Goal: Transaction & Acquisition: Purchase product/service

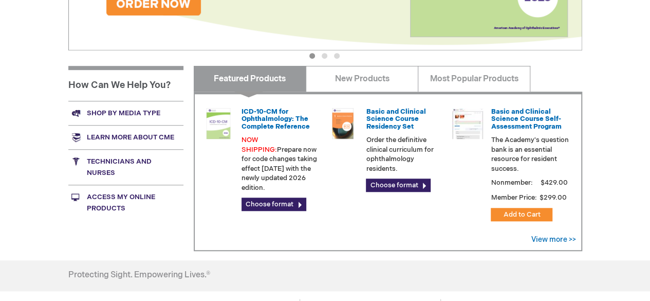
scroll to position [352, 0]
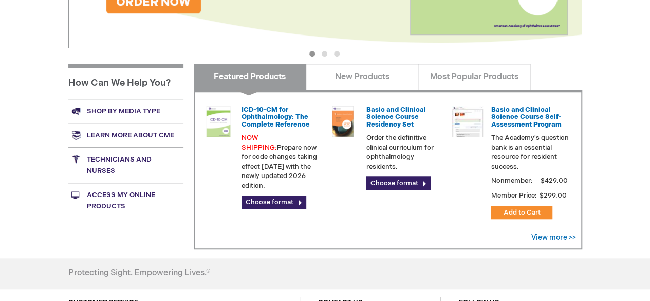
drag, startPoint x: 654, startPoint y: 51, endPoint x: 652, endPoint y: 180, distance: 129.0
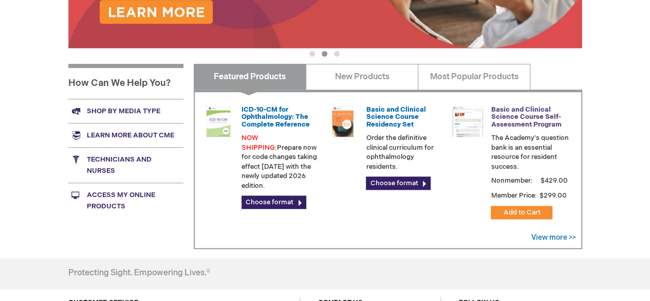
click at [510, 117] on link "Basic and Clinical Science Course Self-Assessment Program" at bounding box center [526, 116] width 70 height 23
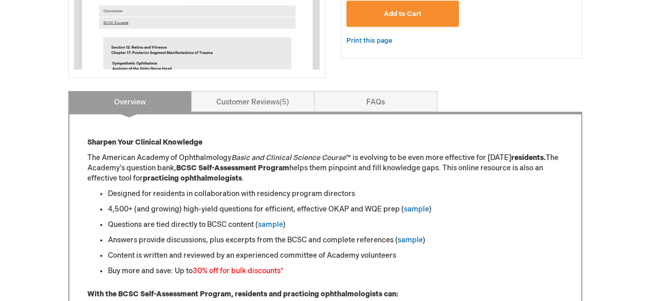
scroll to position [373, 0]
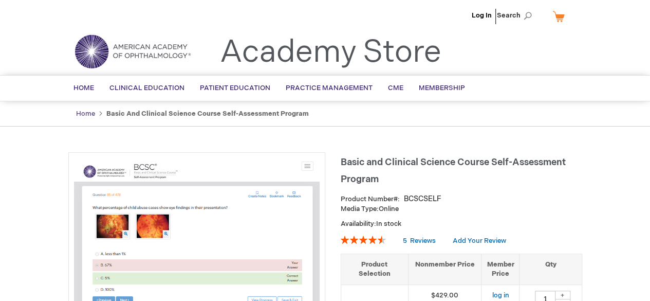
click at [86, 115] on link "Home" at bounding box center [85, 113] width 19 height 8
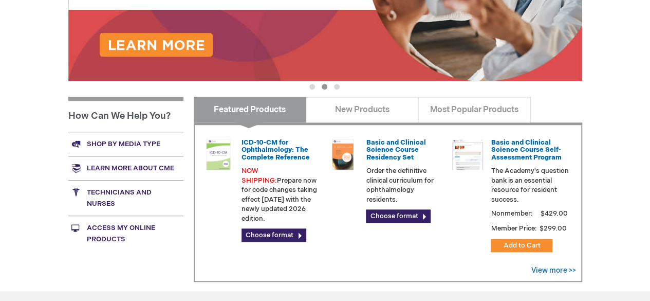
scroll to position [320, 0]
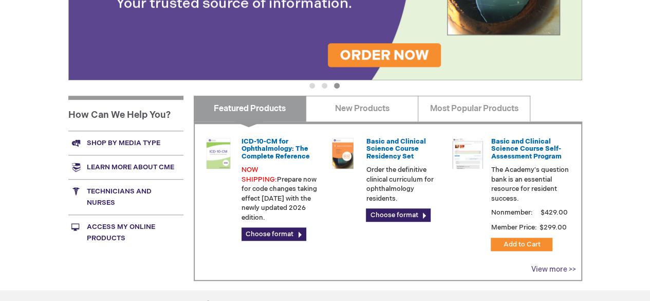
click at [548, 268] on link "View more >>" at bounding box center [553, 269] width 45 height 9
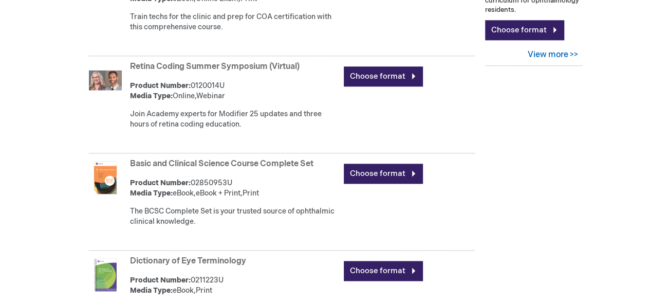
scroll to position [581, 0]
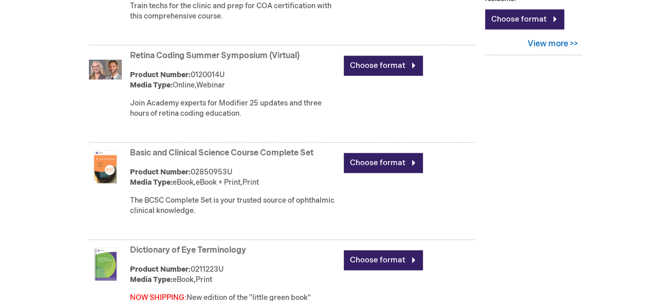
click at [296, 157] on strong "Basic and Clinical Science Course Complete Set" at bounding box center [234, 153] width 209 height 12
click at [352, 158] on link "Choose format" at bounding box center [383, 163] width 79 height 20
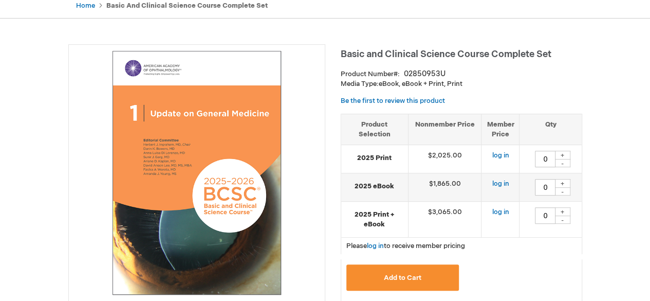
scroll to position [103, 0]
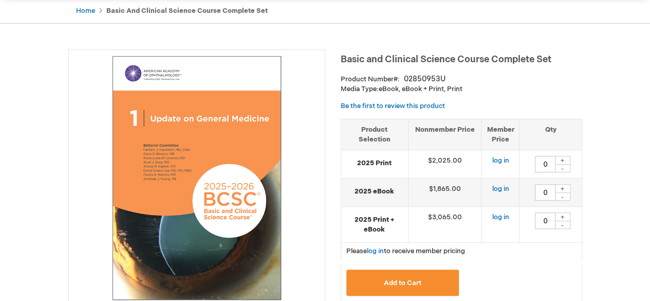
click at [374, 161] on strong "2025 Print" at bounding box center [374, 163] width 57 height 10
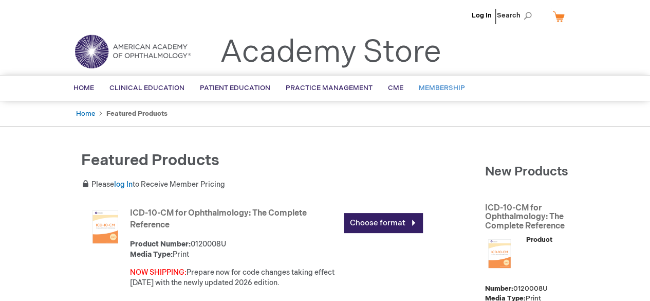
click at [435, 80] on link "Membership" at bounding box center [442, 88] width 62 height 25
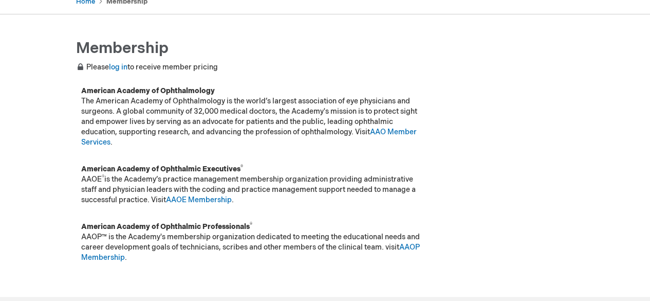
scroll to position [113, 0]
click at [181, 200] on link "AAOE Membership" at bounding box center [199, 200] width 66 height 9
